Goal: Task Accomplishment & Management: Use online tool/utility

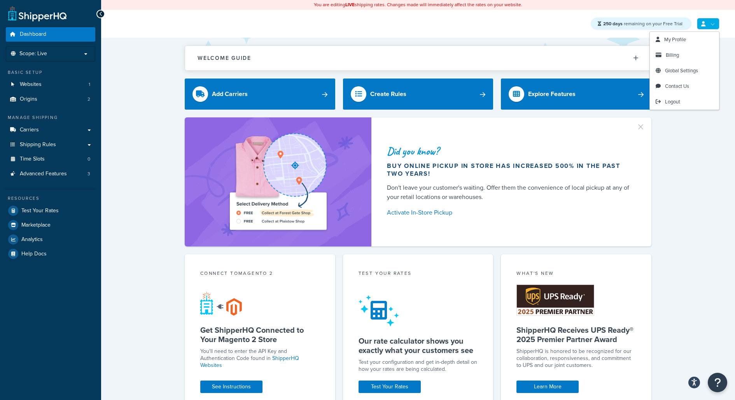
click at [715, 23] on link at bounding box center [708, 24] width 23 height 12
click at [683, 56] on link "Billing" at bounding box center [684, 55] width 69 height 16
click at [708, 24] on link at bounding box center [708, 24] width 23 height 12
click at [700, 102] on link "Logout" at bounding box center [684, 102] width 69 height 16
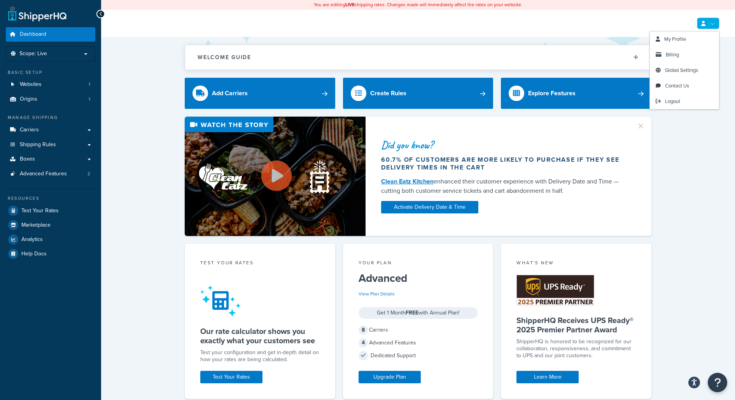
click at [707, 24] on link at bounding box center [708, 23] width 23 height 12
click at [699, 58] on link "Billing" at bounding box center [684, 55] width 69 height 16
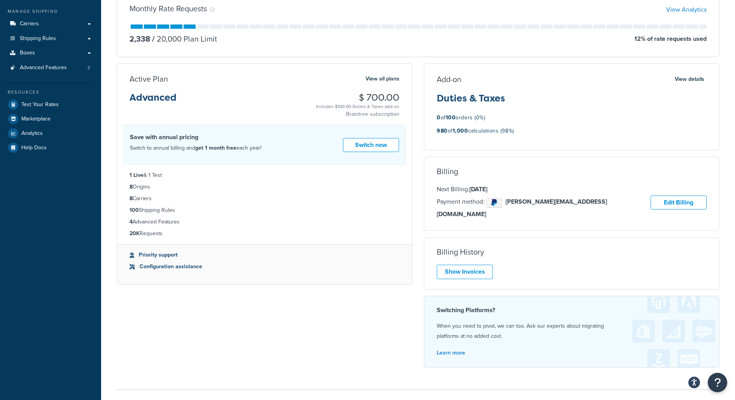
scroll to position [105, 0]
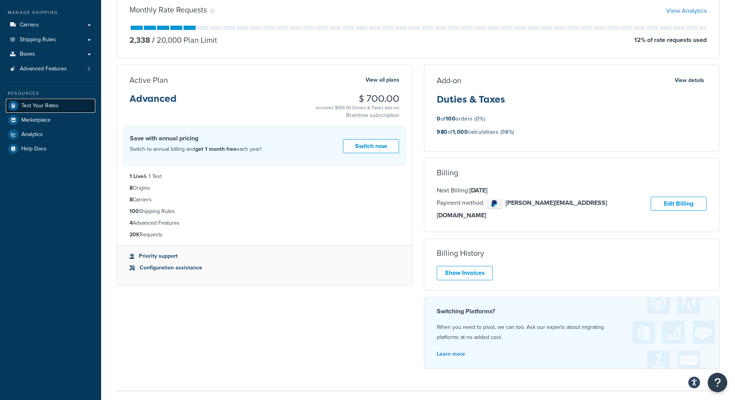
click at [57, 103] on span "Test Your Rates" at bounding box center [39, 106] width 37 height 7
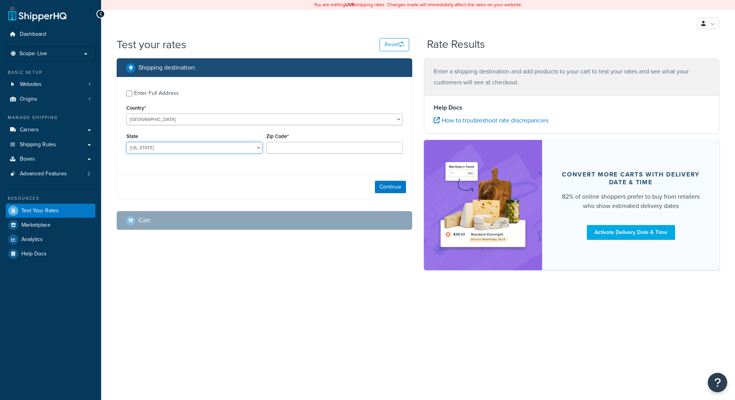
click at [222, 149] on select "[US_STATE] [US_STATE] [US_STATE] [US_STATE] [US_STATE] Armed Forces Americas Ar…" at bounding box center [194, 148] width 136 height 12
click at [223, 147] on select "Alabama Alaska American Samoa Arizona Arkansas Armed Forces Americas Armed Forc…" at bounding box center [194, 148] width 136 height 12
select select "TX"
click at [283, 150] on input "Zip Code*" at bounding box center [334, 148] width 136 height 12
type input "78759"
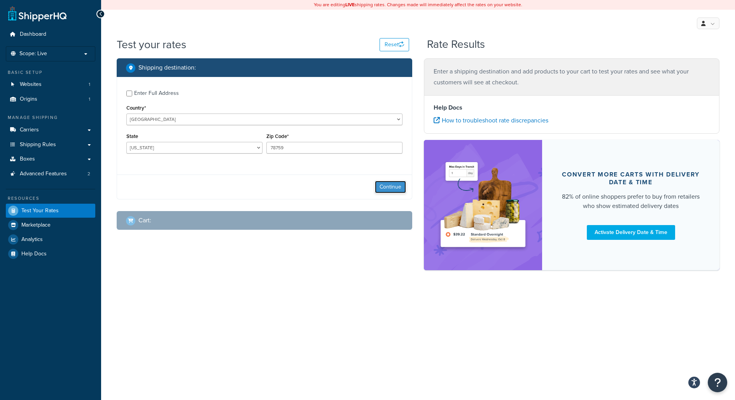
click at [404, 185] on button "Continue" at bounding box center [390, 187] width 31 height 12
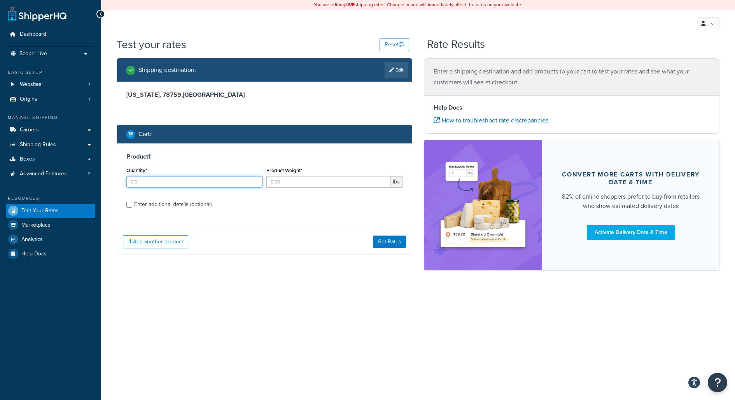
click at [234, 179] on input "Quantity*" at bounding box center [194, 182] width 136 height 12
type input "1"
click at [293, 178] on input "Product Weight*" at bounding box center [328, 182] width 124 height 12
type input "1"
click at [394, 249] on div "Add another product Get Rates" at bounding box center [264, 241] width 295 height 25
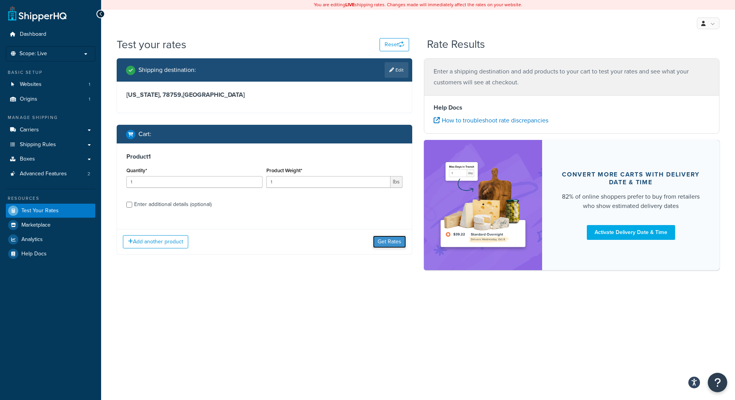
click at [394, 245] on button "Get Rates" at bounding box center [389, 242] width 33 height 12
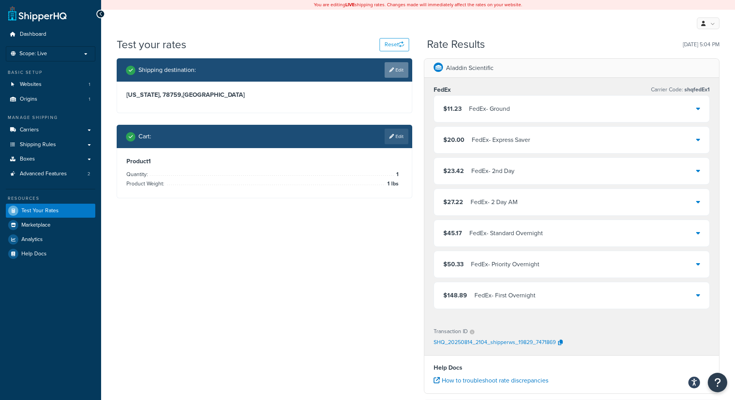
click at [405, 74] on link "Edit" at bounding box center [397, 70] width 24 height 16
select select "TX"
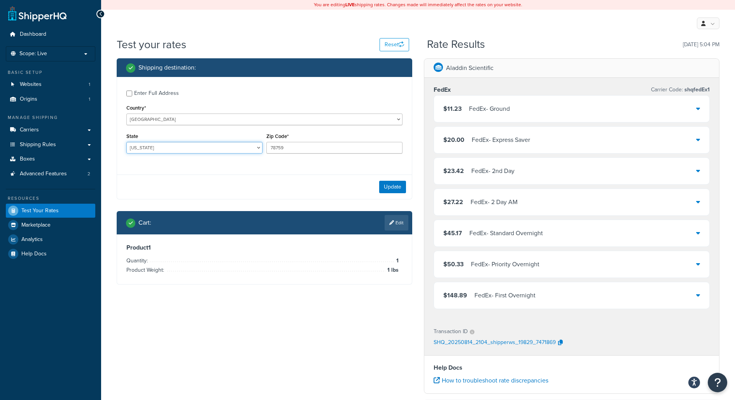
click at [242, 144] on select "Alabama Alaska American Samoa Arizona Arkansas Armed Forces Americas Armed Forc…" at bounding box center [194, 148] width 136 height 12
click at [289, 117] on select "United States United Kingdom Afghanistan Åland Islands Albania Algeria American…" at bounding box center [264, 120] width 276 height 12
select select "CA"
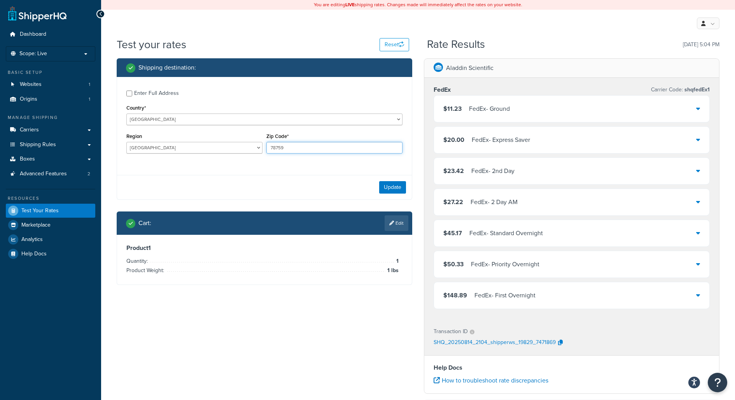
click at [278, 149] on input "78759" at bounding box center [334, 148] width 136 height 12
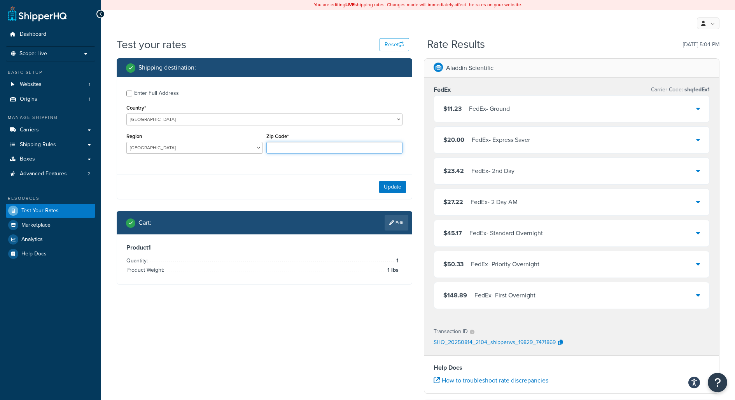
click at [278, 149] on input "Zip Code*" at bounding box center [334, 148] width 136 height 12
type input "T7X 3T7"
click at [388, 184] on button "Update" at bounding box center [392, 187] width 27 height 12
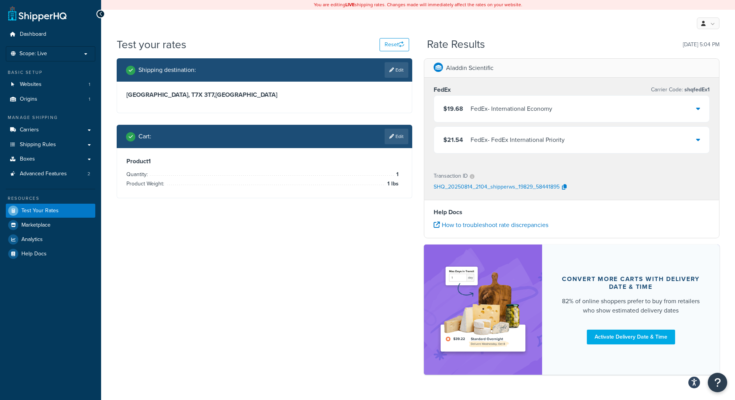
click at [571, 110] on div "$19.68 FedEx - International Economy" at bounding box center [571, 109] width 275 height 26
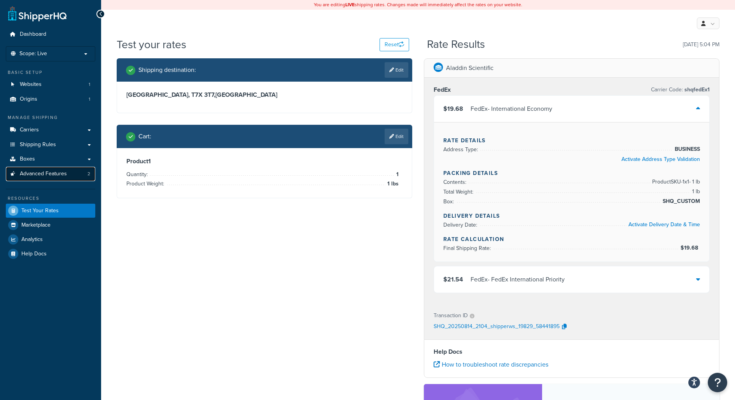
click at [76, 171] on link "Advanced Features 2" at bounding box center [50, 174] width 89 height 14
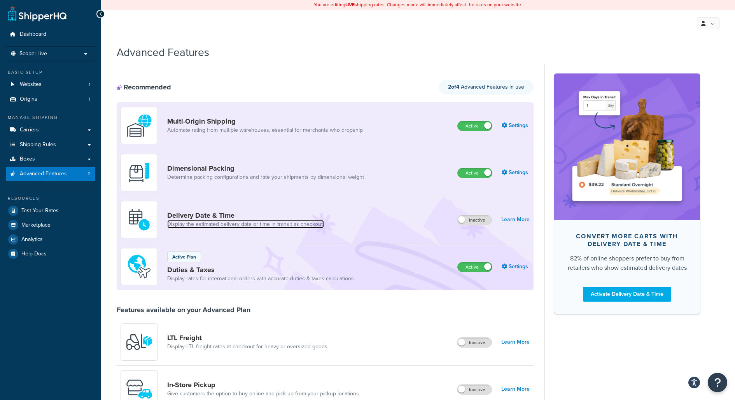
click at [306, 224] on link "Display the estimated delivery date or time in transit as checkout." at bounding box center [245, 224] width 157 height 8
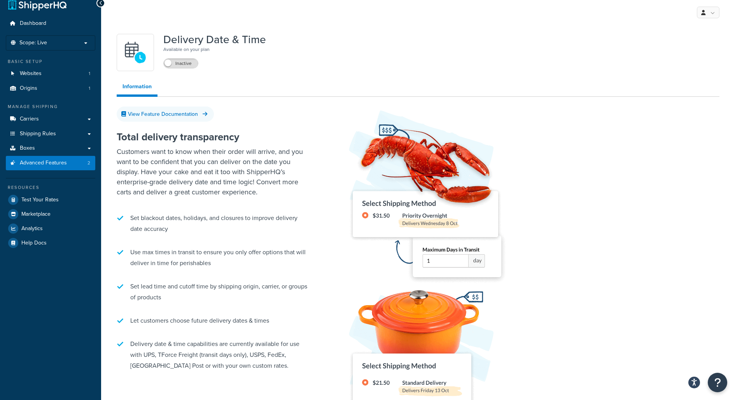
scroll to position [12, 0]
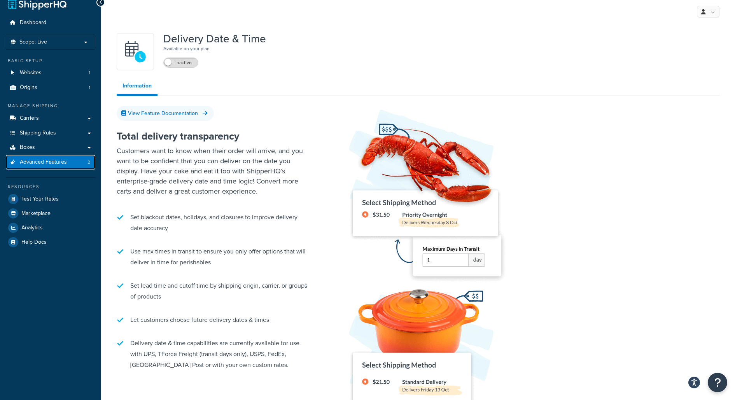
click at [69, 162] on link "Advanced Features 2" at bounding box center [50, 162] width 89 height 14
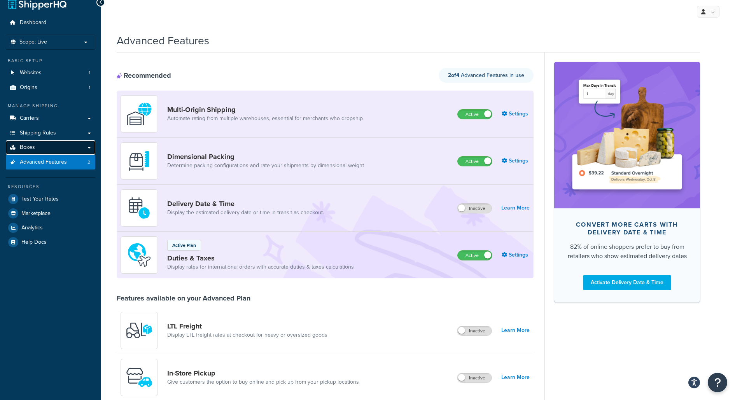
click at [83, 144] on link "Boxes" at bounding box center [50, 147] width 89 height 14
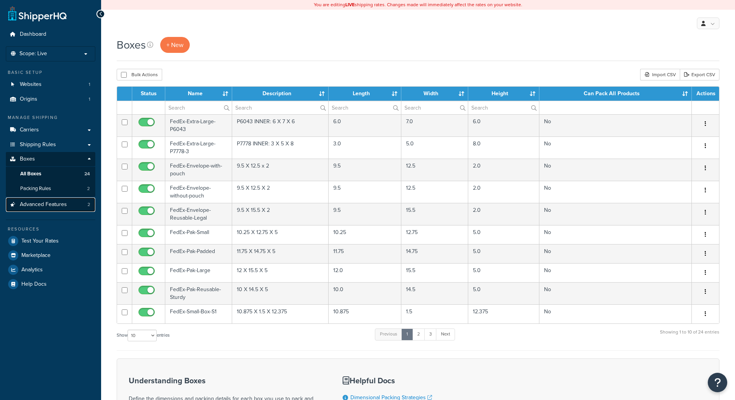
click at [80, 202] on link "Advanced Features 2" at bounding box center [50, 205] width 89 height 14
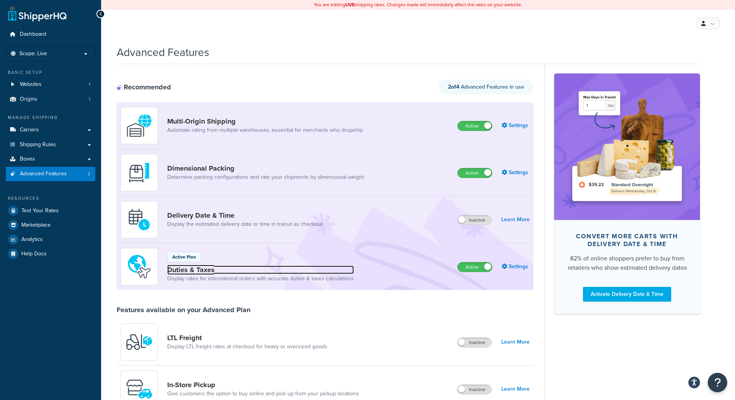
click at [263, 268] on link "Duties & Taxes" at bounding box center [260, 270] width 187 height 9
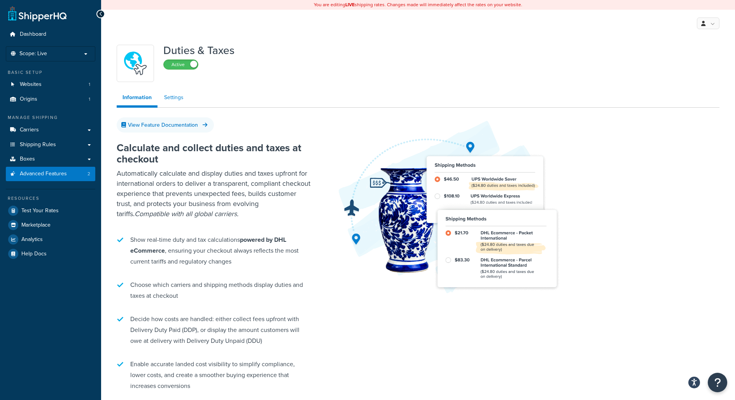
click at [171, 95] on link "Settings" at bounding box center [173, 98] width 31 height 16
select select "US"
select select "false"
select select "AVERAGE"
select select "BUSINESS"
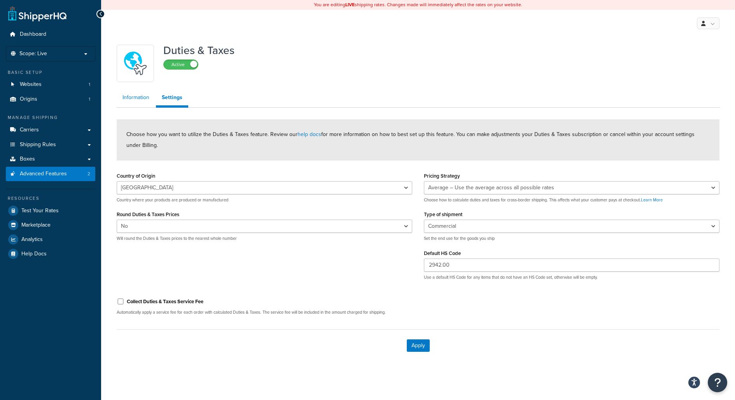
click at [141, 103] on link "Information" at bounding box center [136, 98] width 38 height 16
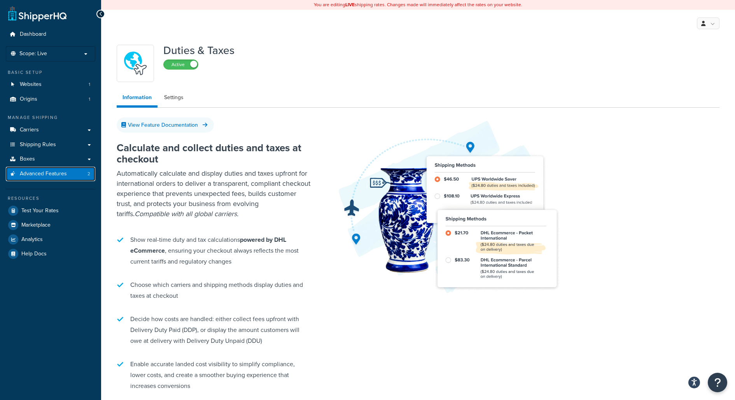
click at [62, 173] on span "Advanced Features" at bounding box center [43, 174] width 47 height 7
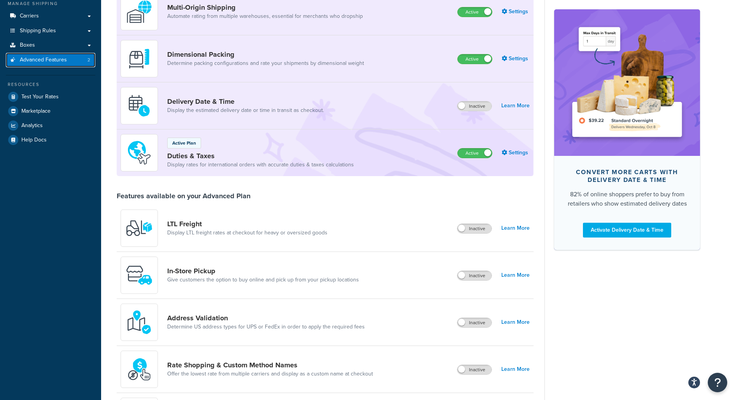
scroll to position [113, 0]
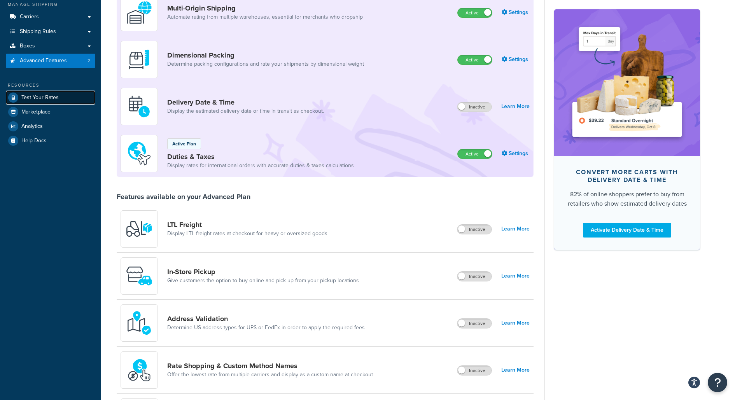
click at [66, 98] on link "Test Your Rates" at bounding box center [50, 98] width 89 height 14
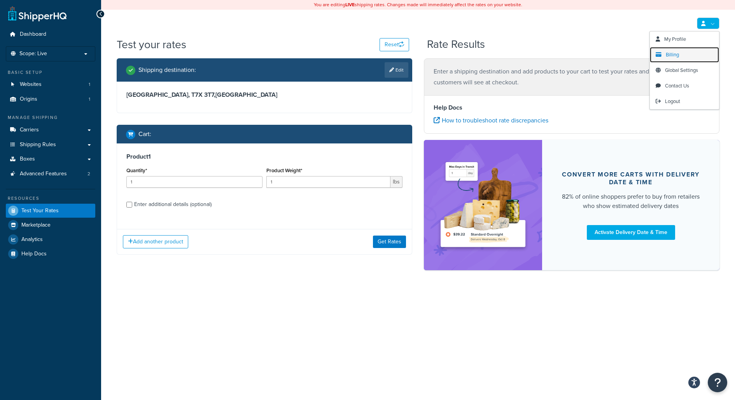
click at [677, 54] on span "Billing" at bounding box center [672, 54] width 13 height 7
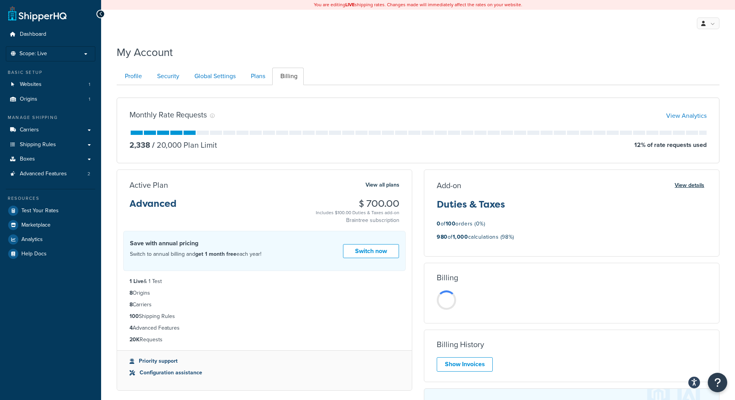
click at [696, 188] on button "View details" at bounding box center [689, 185] width 34 height 11
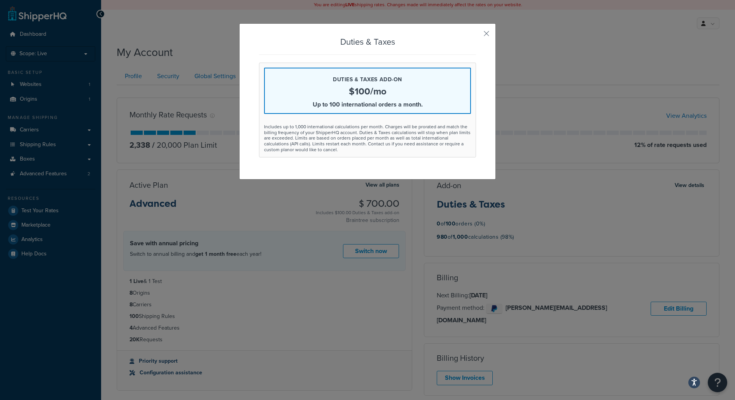
click at [485, 39] on div "Duties & Taxes Duties & Taxes add-on $100/mo Up to 100 international orders a m…" at bounding box center [367, 101] width 257 height 156
click at [476, 35] on button "button" at bounding box center [475, 36] width 2 height 2
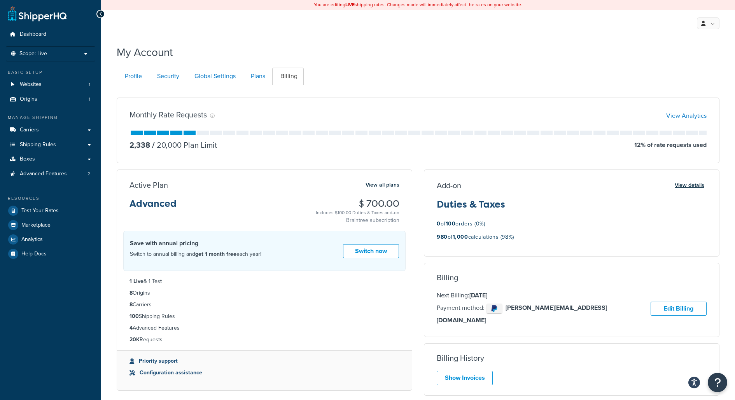
click at [690, 185] on button "View details" at bounding box center [689, 185] width 34 height 11
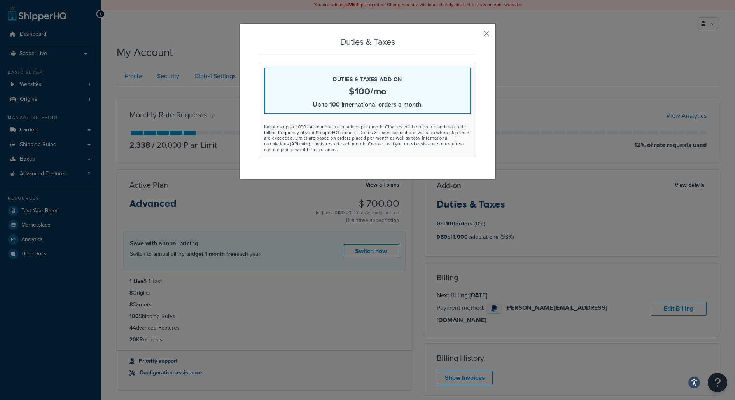
click at [476, 35] on button "button" at bounding box center [475, 36] width 2 height 2
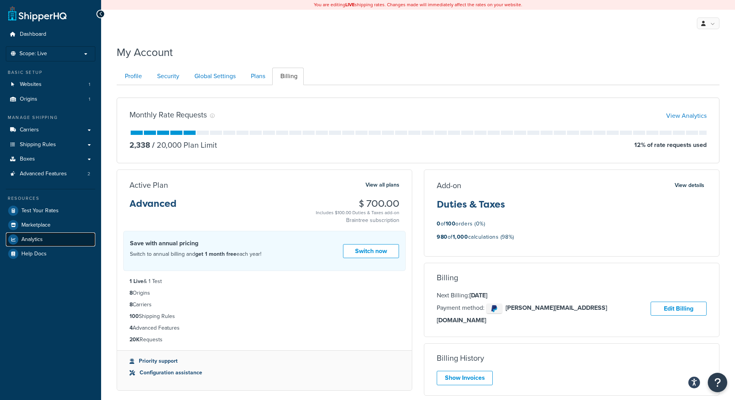
click at [67, 239] on link "Analytics" at bounding box center [50, 240] width 89 height 14
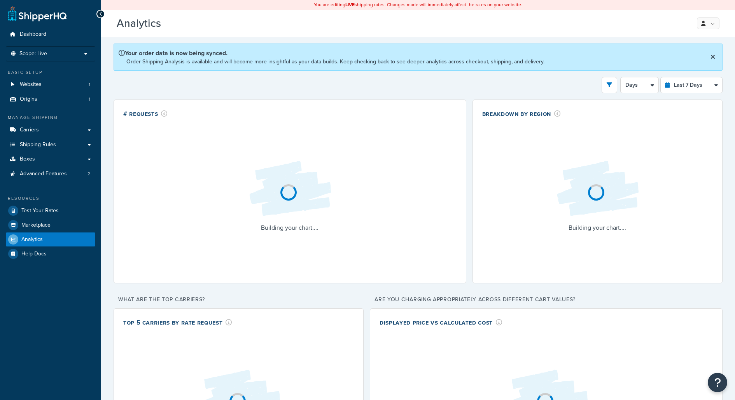
select select "last_7_days"
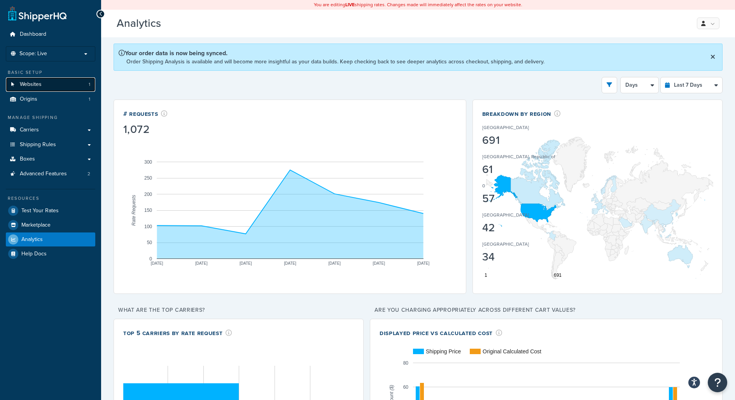
click at [75, 79] on link "Websites 1" at bounding box center [50, 84] width 89 height 14
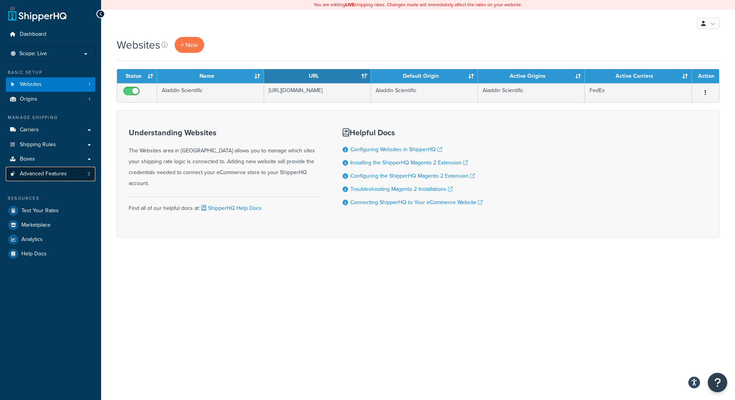
click at [82, 176] on link "Advanced Features 2" at bounding box center [50, 174] width 89 height 14
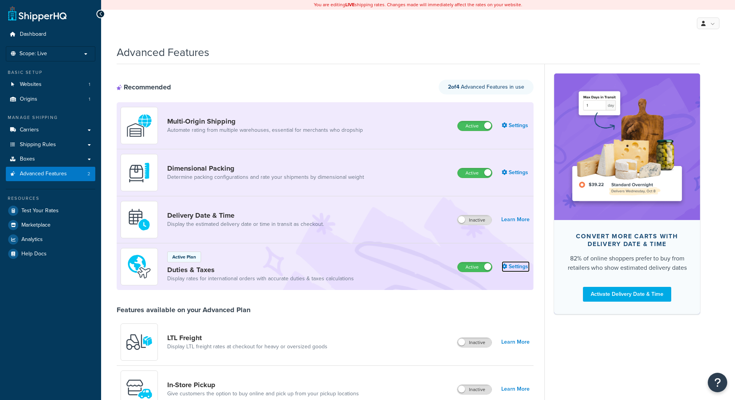
click at [512, 265] on link "Settings" at bounding box center [516, 266] width 28 height 11
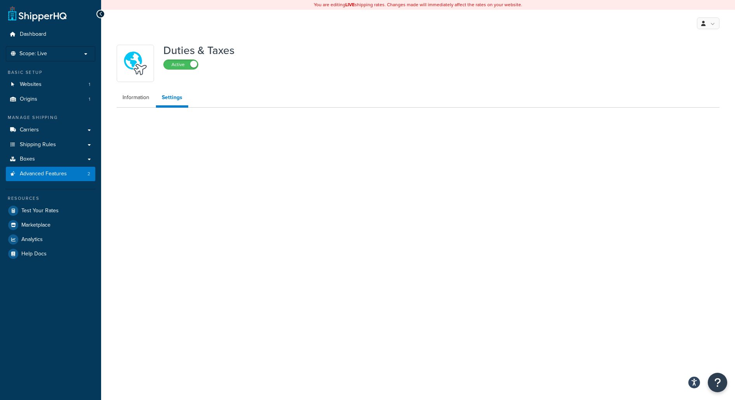
select select "US"
select select "false"
select select "AVERAGE"
select select "BUSINESS"
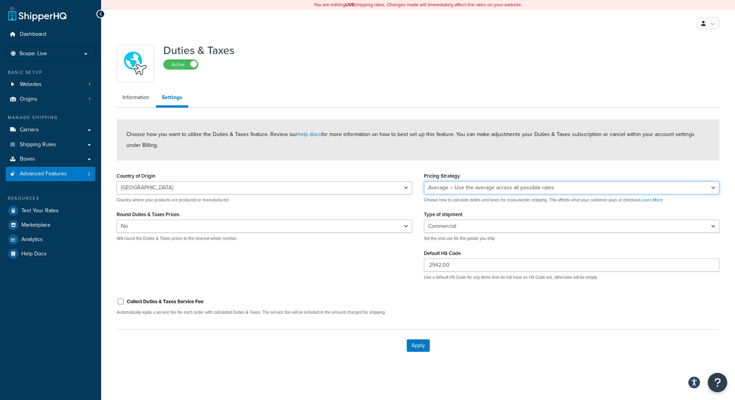
click at [491, 187] on select "Minimum – Use the lowest estimated duty & tax rate Average – Use the average ac…" at bounding box center [571, 187] width 295 height 13
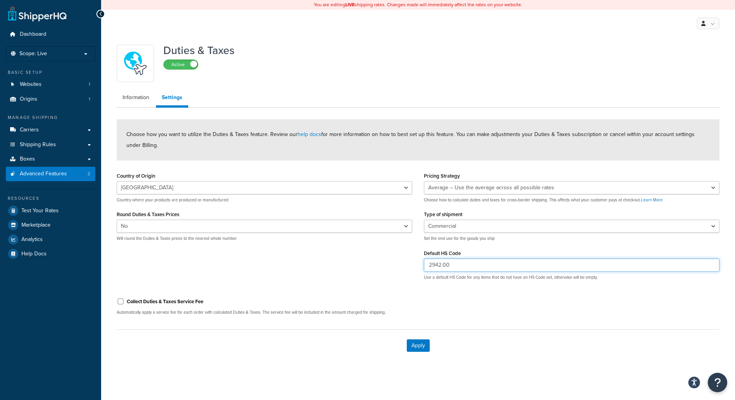
click at [456, 265] on input "2942.00" at bounding box center [571, 265] width 295 height 13
click at [80, 86] on link "Websites 1" at bounding box center [50, 84] width 89 height 14
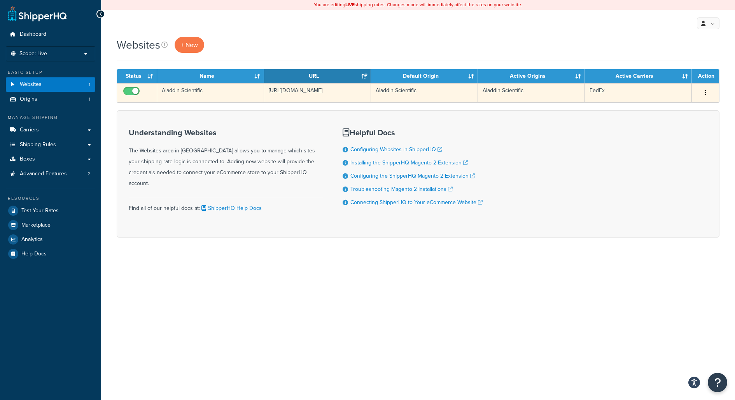
click at [230, 96] on td "Aladdin Scientific" at bounding box center [210, 92] width 107 height 19
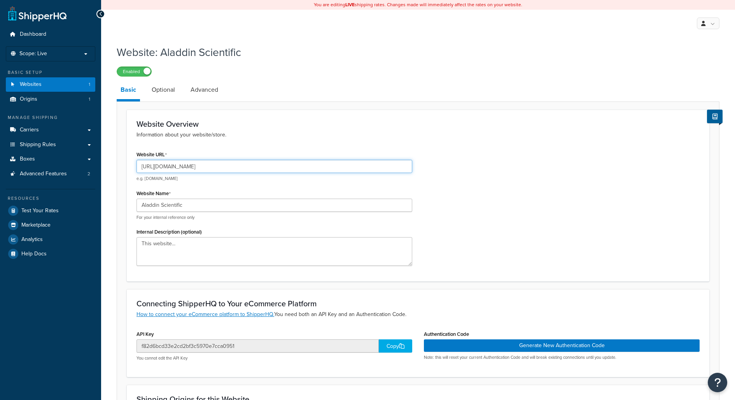
click at [216, 168] on input "[URL][DOMAIN_NAME]" at bounding box center [274, 166] width 276 height 13
click at [216, 168] on input "https://www.aladdinsci.com/" at bounding box center [274, 166] width 276 height 13
click at [212, 168] on input "https://www.aladdinsci.com/" at bounding box center [274, 166] width 276 height 13
drag, startPoint x: 206, startPoint y: 168, endPoint x: 140, endPoint y: 169, distance: 65.7
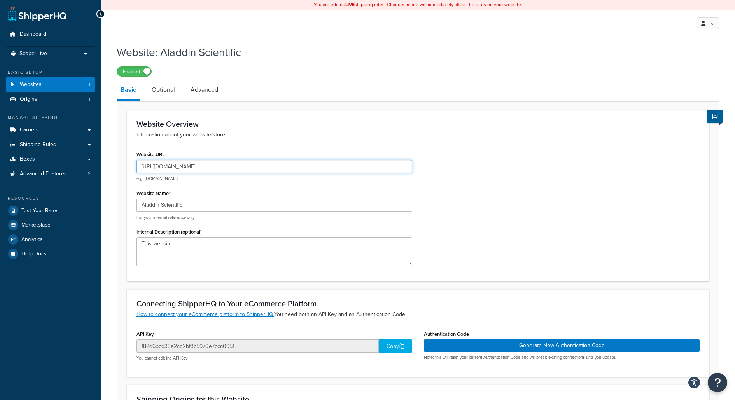
click at [140, 169] on input "https://www.aladdinsci.com/" at bounding box center [274, 166] width 276 height 13
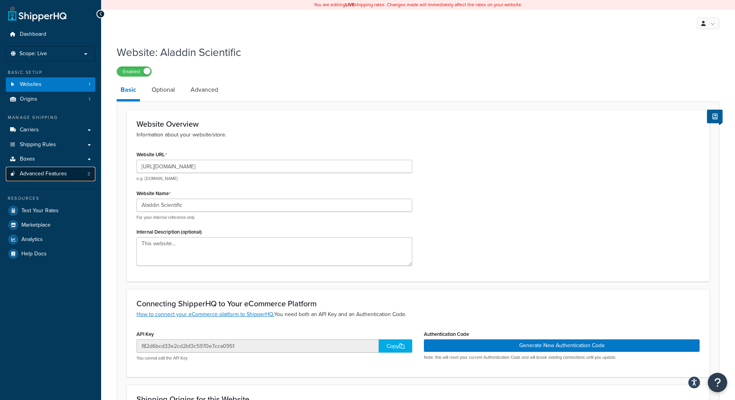
click at [75, 173] on link "Advanced Features 2" at bounding box center [50, 174] width 89 height 14
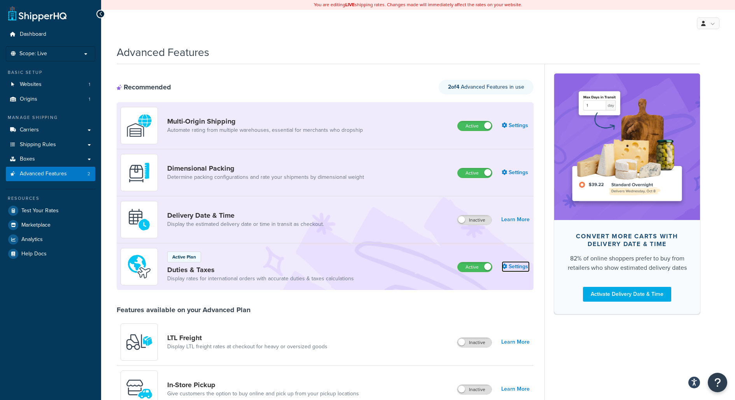
click at [510, 271] on link "Settings" at bounding box center [516, 266] width 28 height 11
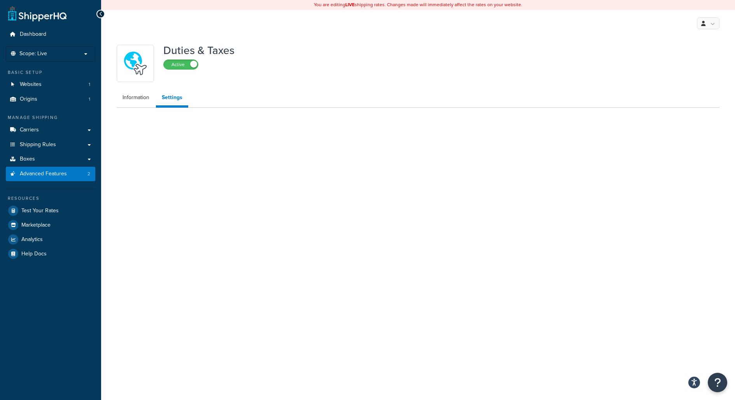
select select "US"
select select "false"
select select "AVERAGE"
select select "BUSINESS"
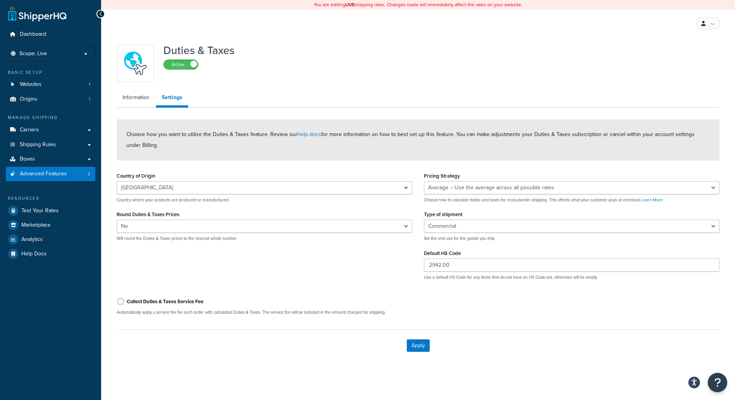
click at [463, 272] on div "2942.00 Use a default HS Code for any items that do not have an HS Code set, ot…" at bounding box center [571, 270] width 295 height 22
click at [463, 267] on input "2942.00" at bounding box center [571, 265] width 295 height 13
click at [54, 210] on span "Test Your Rates" at bounding box center [39, 211] width 37 height 7
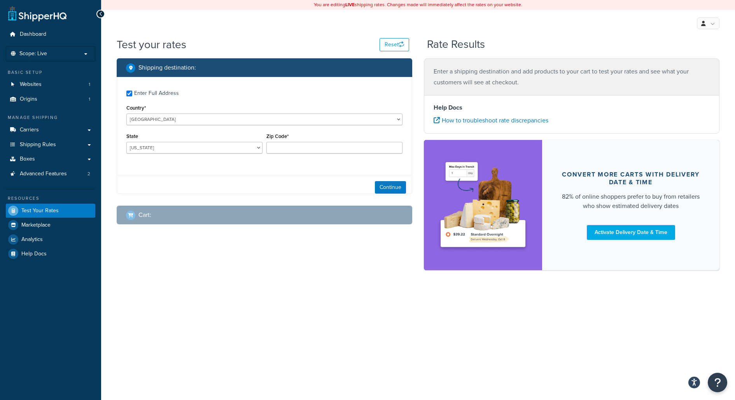
checkbox input "true"
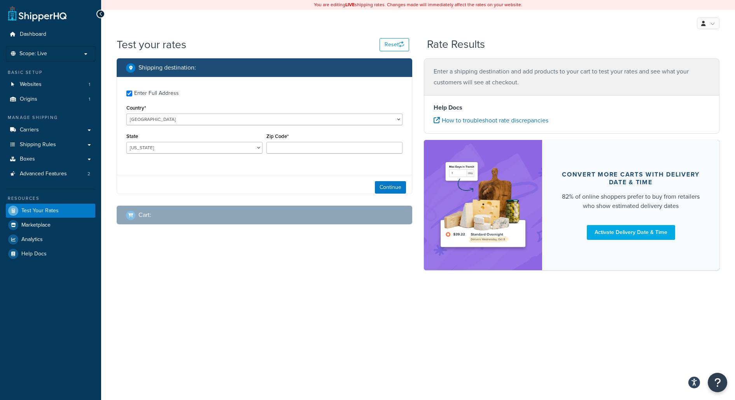
type input "31300"
select select "FR"
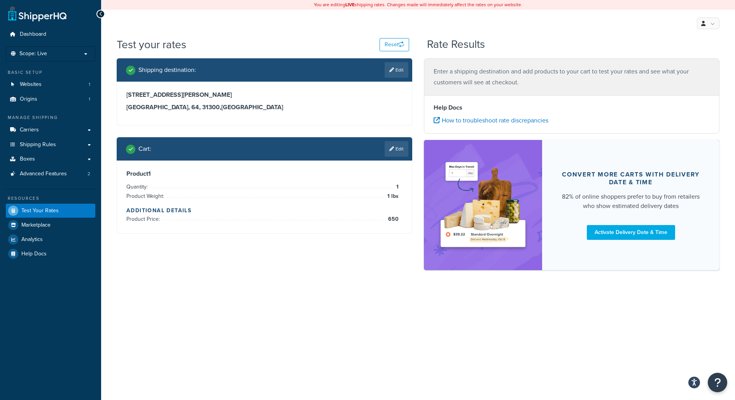
type input "AL"
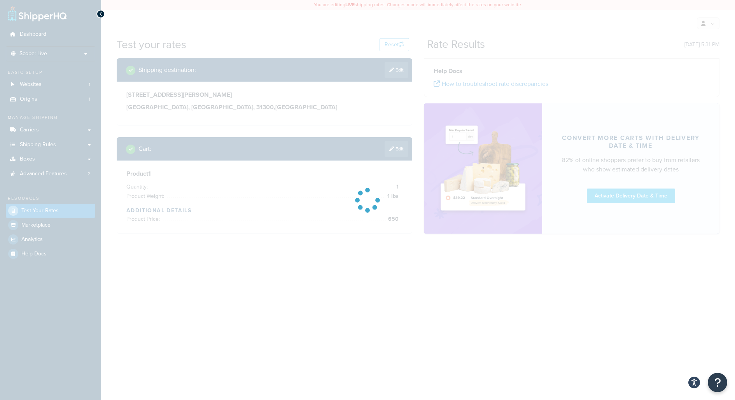
type input "64"
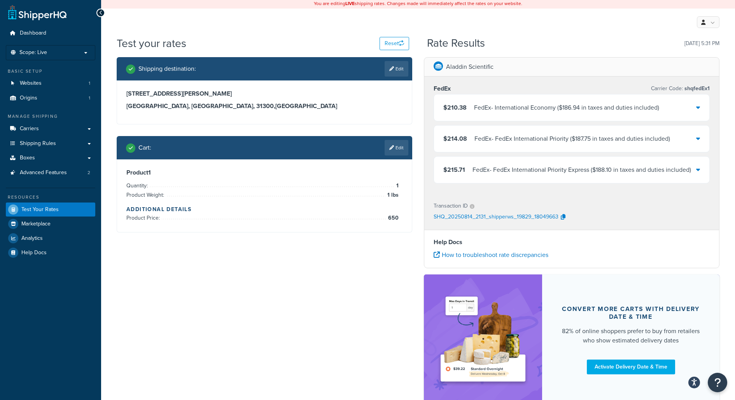
scroll to position [3, 0]
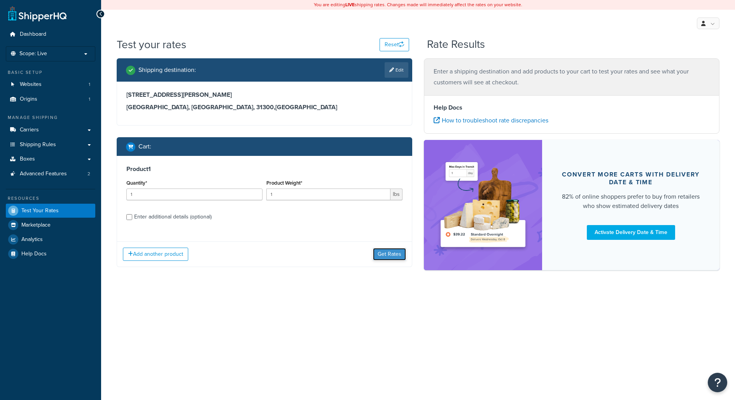
click at [392, 253] on button "Get Rates" at bounding box center [389, 254] width 33 height 12
